Goal: Entertainment & Leisure: Consume media (video, audio)

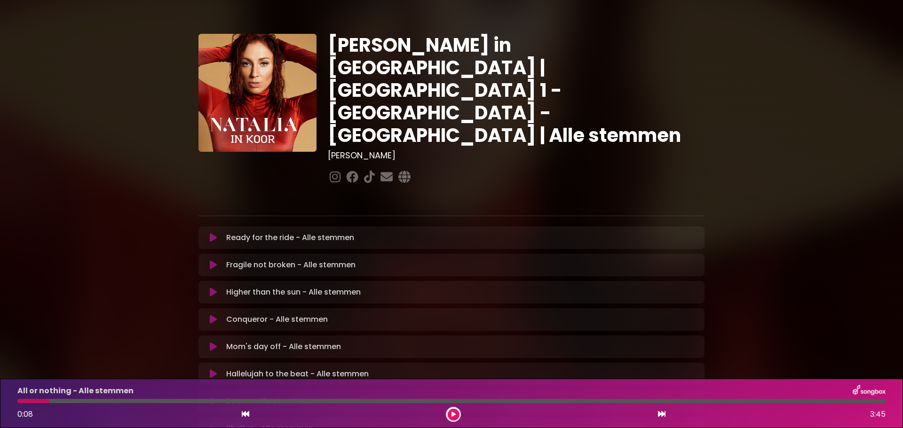
scroll to position [52, 0]
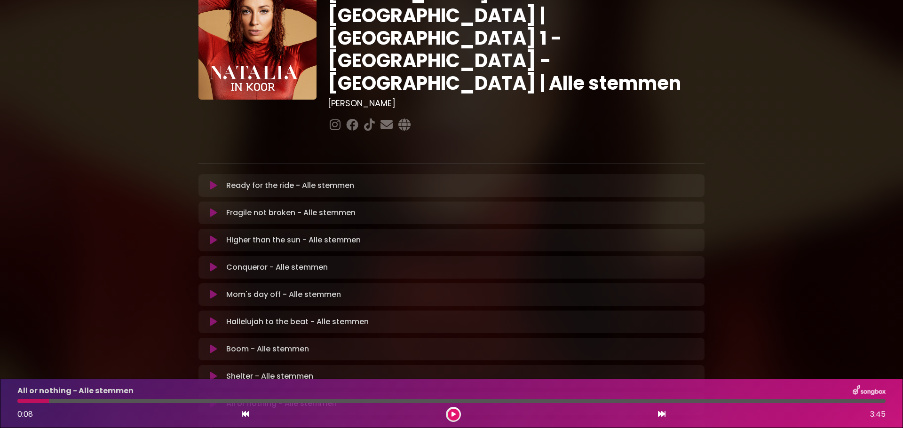
click at [452, 414] on icon at bounding box center [453, 415] width 4 height 6
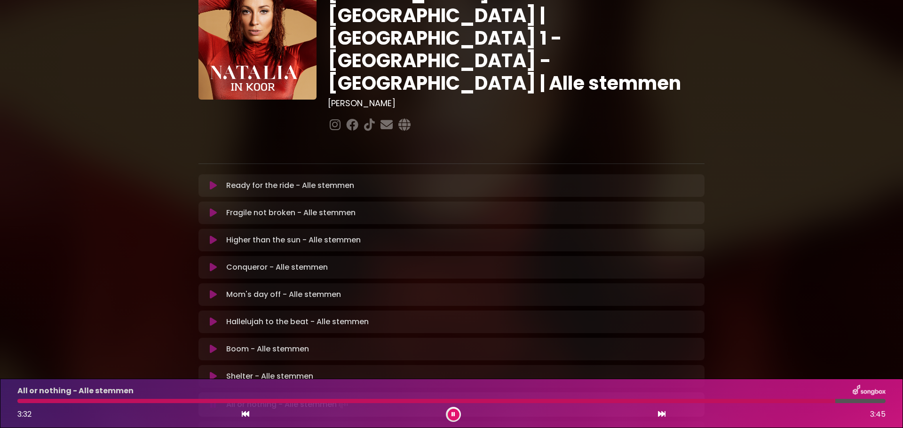
click at [452, 414] on icon at bounding box center [453, 415] width 4 height 6
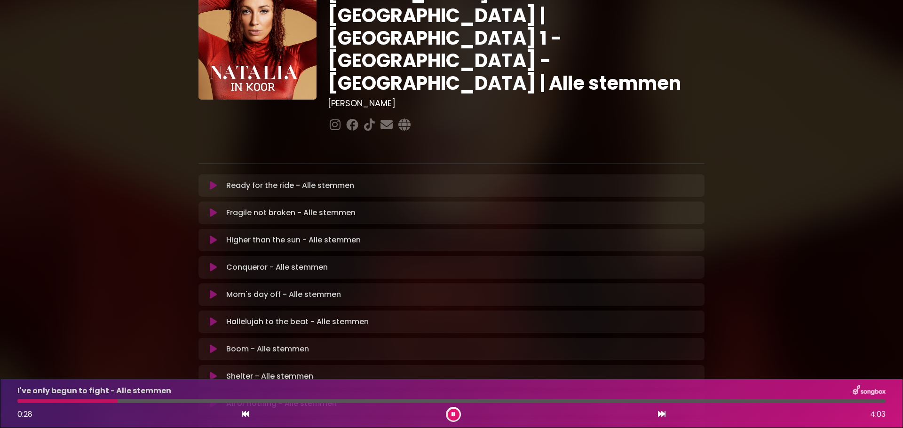
click at [452, 414] on icon at bounding box center [453, 415] width 4 height 6
click at [340, 357] on div "Ready for the ride - Alle stemmen Loading Track... Name" at bounding box center [451, 336] width 506 height 324
click at [18, 398] on div "Risin - Alle stemmen 0:58 4:24" at bounding box center [451, 403] width 879 height 37
click at [18, 398] on div "Risin - Alle stemmen 0:59 4:24" at bounding box center [451, 403] width 879 height 37
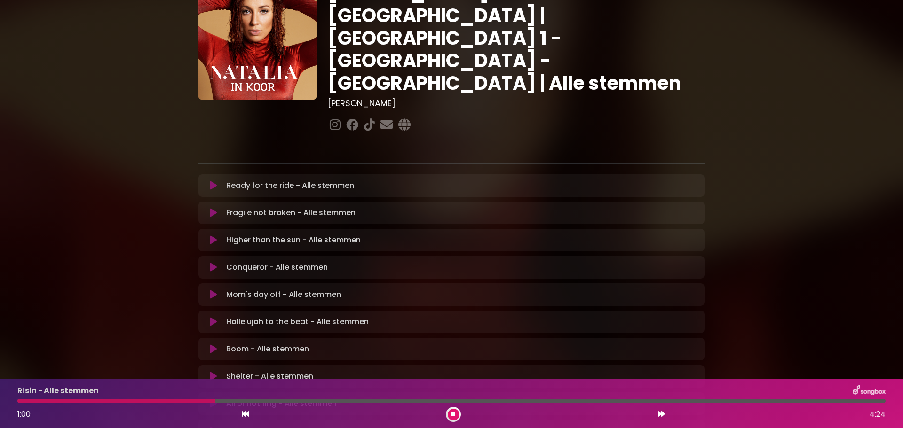
click at [19, 401] on div at bounding box center [116, 401] width 198 height 4
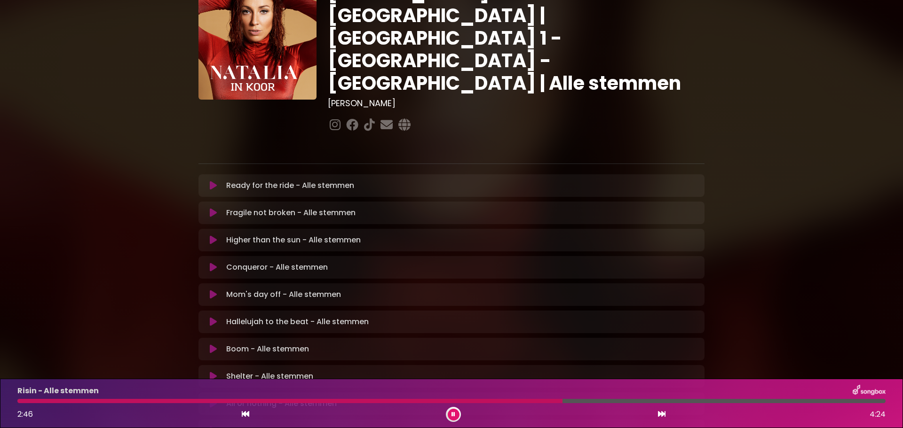
click at [21, 403] on div at bounding box center [289, 401] width 545 height 4
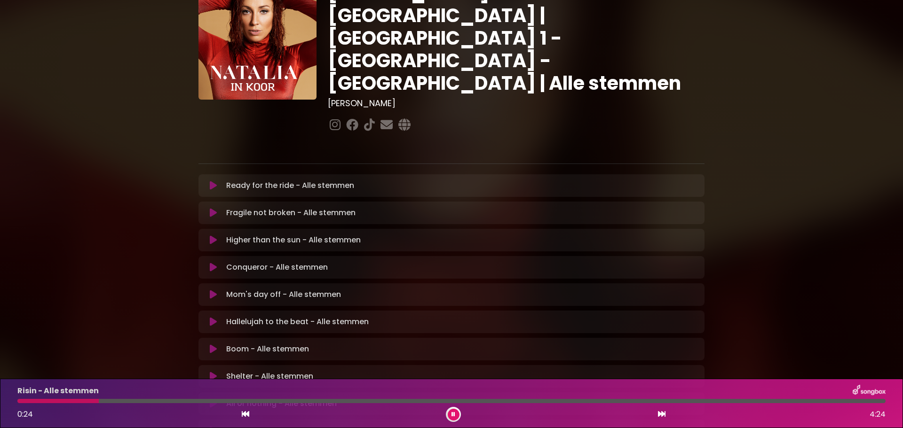
click at [21, 403] on div at bounding box center [57, 401] width 81 height 4
click at [21, 403] on div at bounding box center [19, 401] width 4 height 4
click at [322, 398] on div "Risin - Alle stemmen 1:55 4:24" at bounding box center [451, 403] width 879 height 37
click at [322, 398] on div "Risin - Alle stemmen 1:56 4:24" at bounding box center [451, 403] width 879 height 37
click at [320, 399] on div at bounding box center [210, 401] width 386 height 4
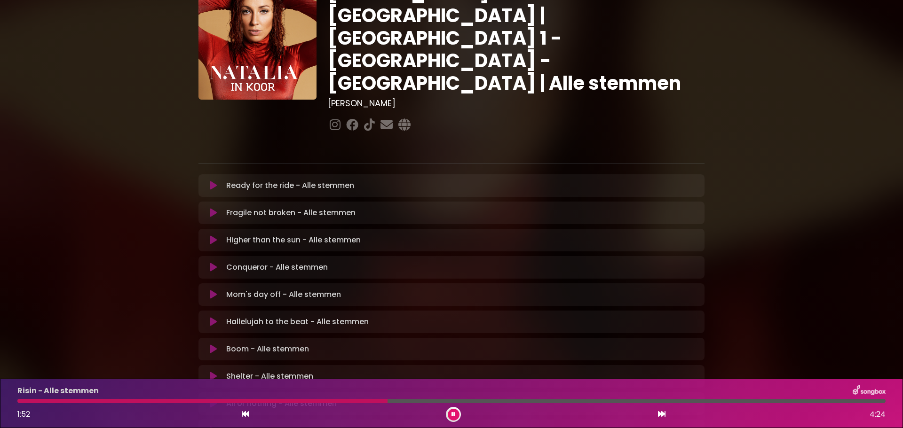
click at [320, 399] on div at bounding box center [202, 401] width 370 height 4
click at [320, 399] on div at bounding box center [168, 401] width 302 height 4
click at [320, 399] on div at bounding box center [210, 401] width 387 height 4
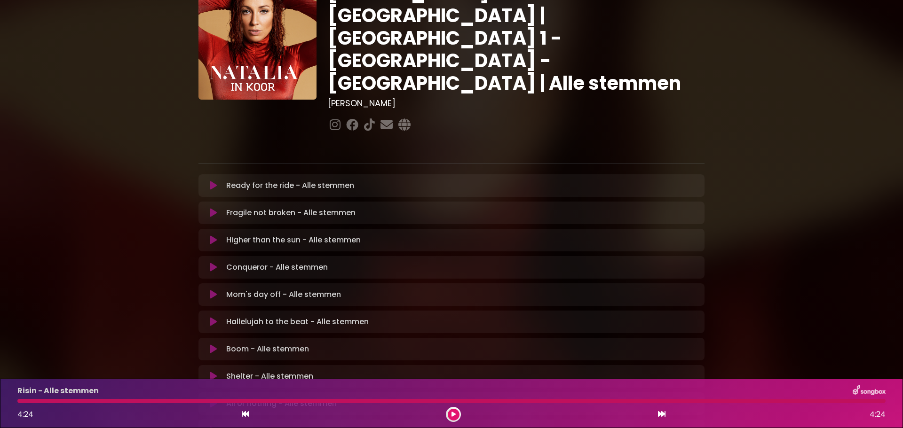
click at [212, 181] on icon at bounding box center [213, 185] width 7 height 9
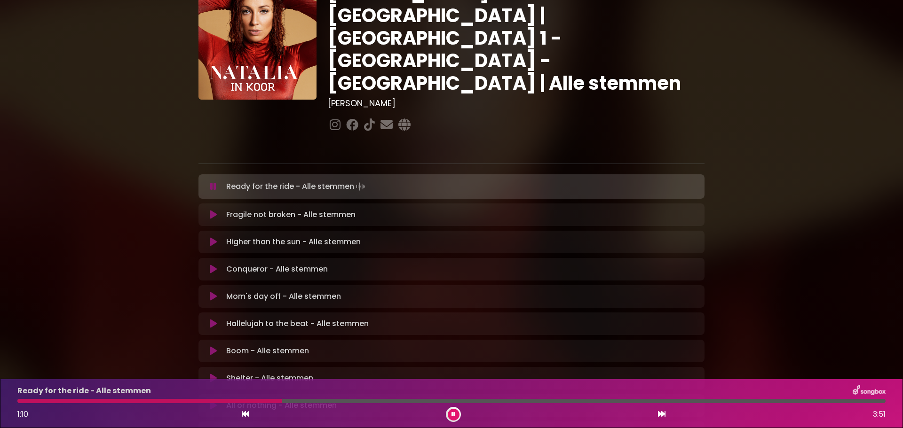
click at [20, 401] on div at bounding box center [149, 401] width 264 height 4
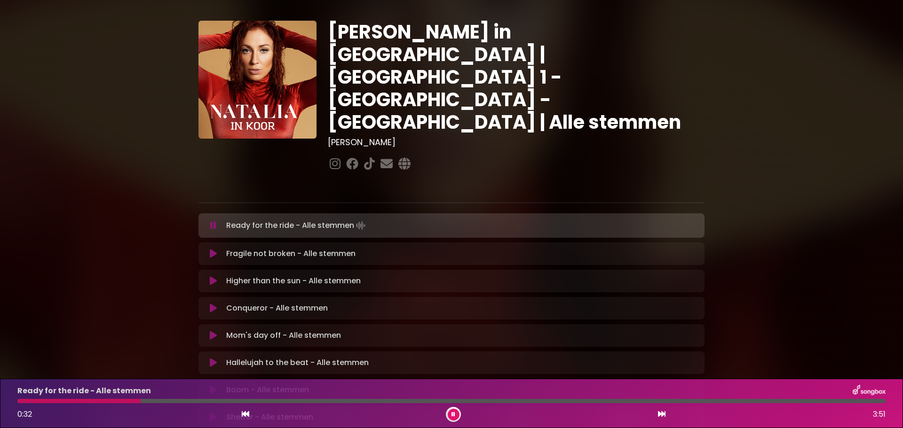
scroll to position [13, 0]
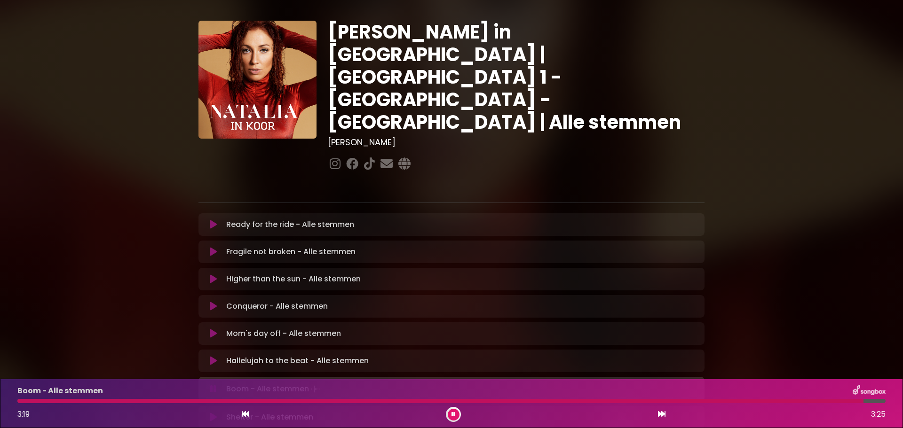
click at [456, 414] on button at bounding box center [454, 415] width 12 height 12
click at [454, 416] on button at bounding box center [454, 415] width 12 height 12
click at [454, 416] on icon at bounding box center [453, 415] width 4 height 6
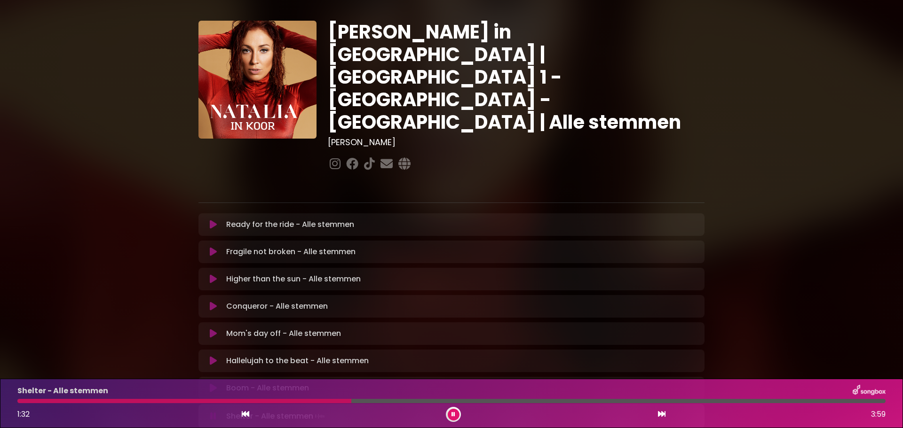
click at [167, 401] on div at bounding box center [184, 401] width 334 height 4
click at [167, 401] on div at bounding box center [169, 401] width 304 height 4
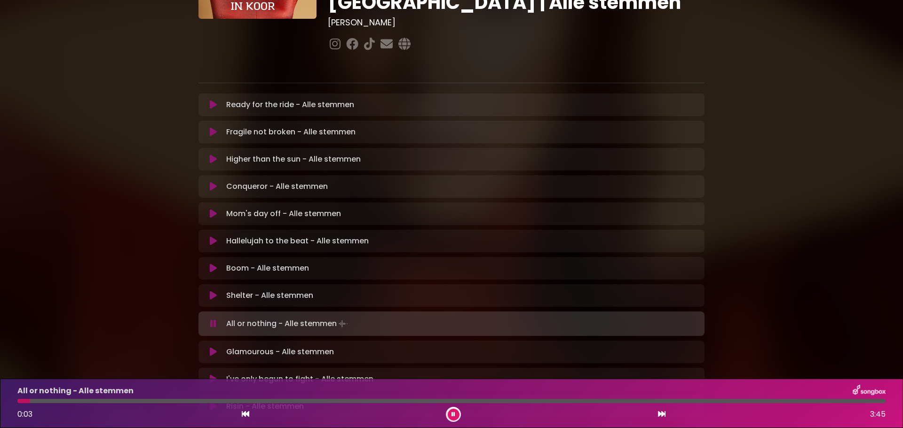
scroll to position [133, 0]
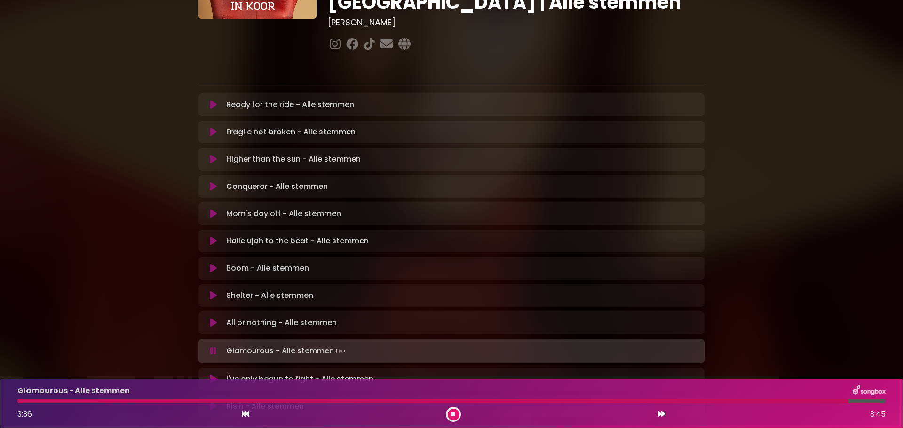
click at [452, 412] on icon at bounding box center [453, 415] width 4 height 6
